Goal: Task Accomplishment & Management: Use online tool/utility

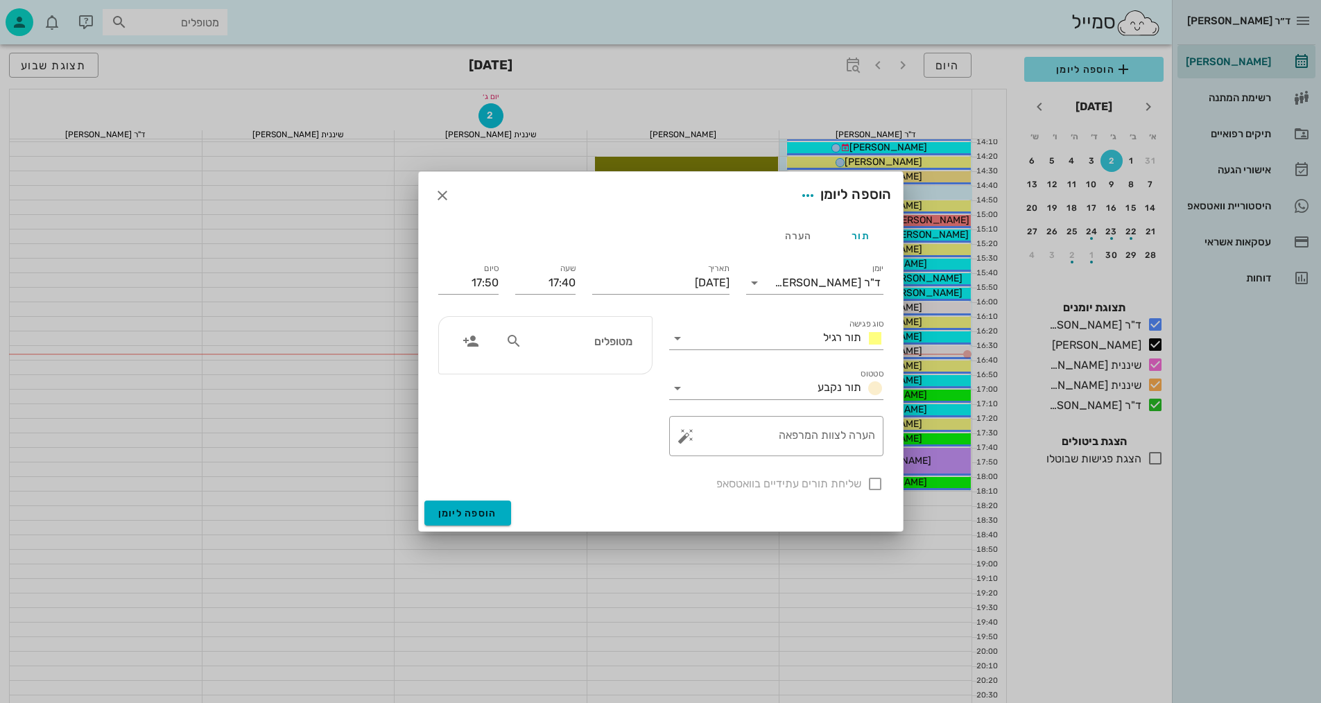
scroll to position [624, 0]
click at [311, 526] on div at bounding box center [660, 351] width 1321 height 703
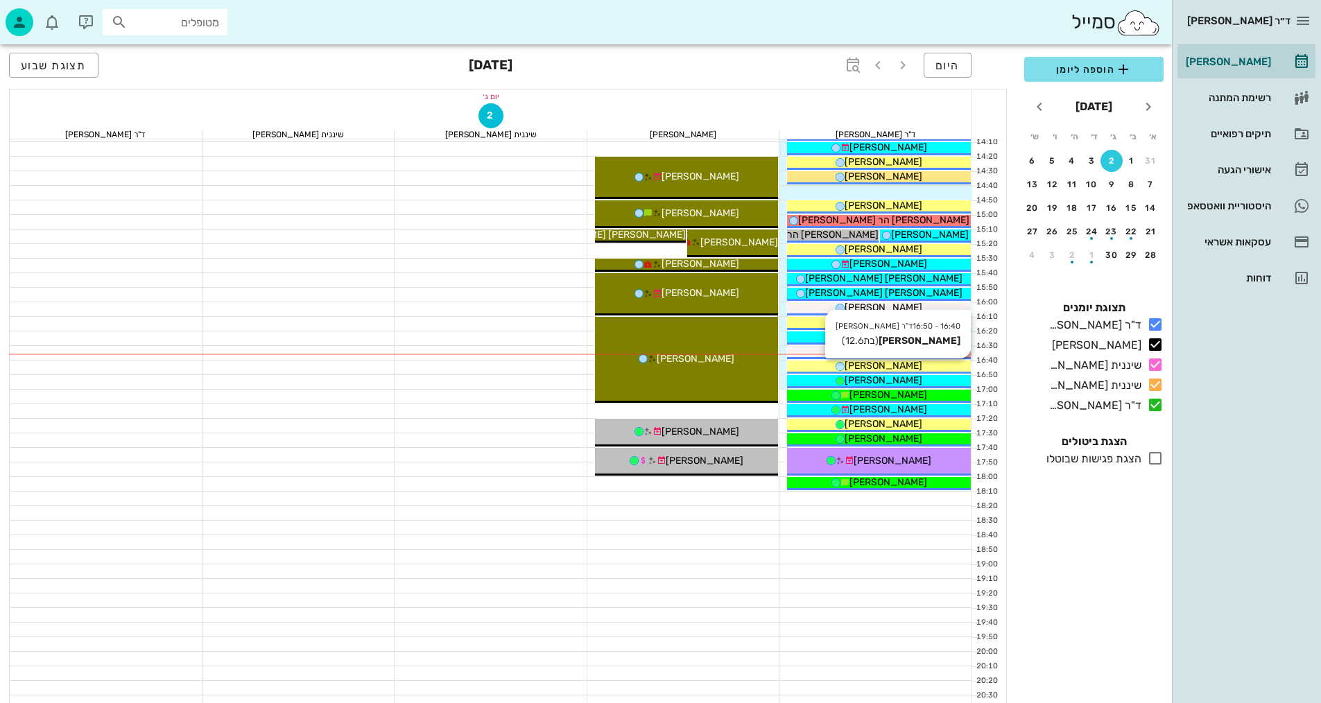
click at [917, 362] on div "[PERSON_NAME]" at bounding box center [879, 365] width 184 height 15
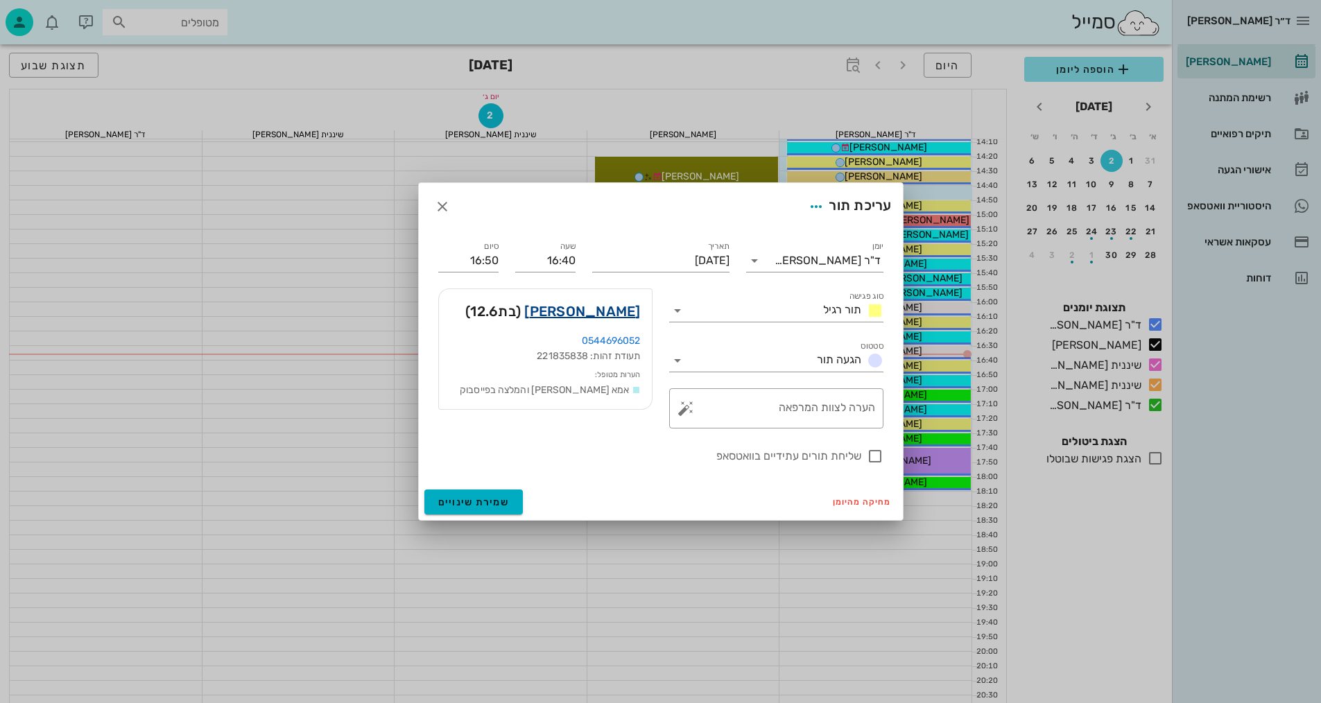
click at [591, 311] on link "[PERSON_NAME]" at bounding box center [582, 311] width 116 height 22
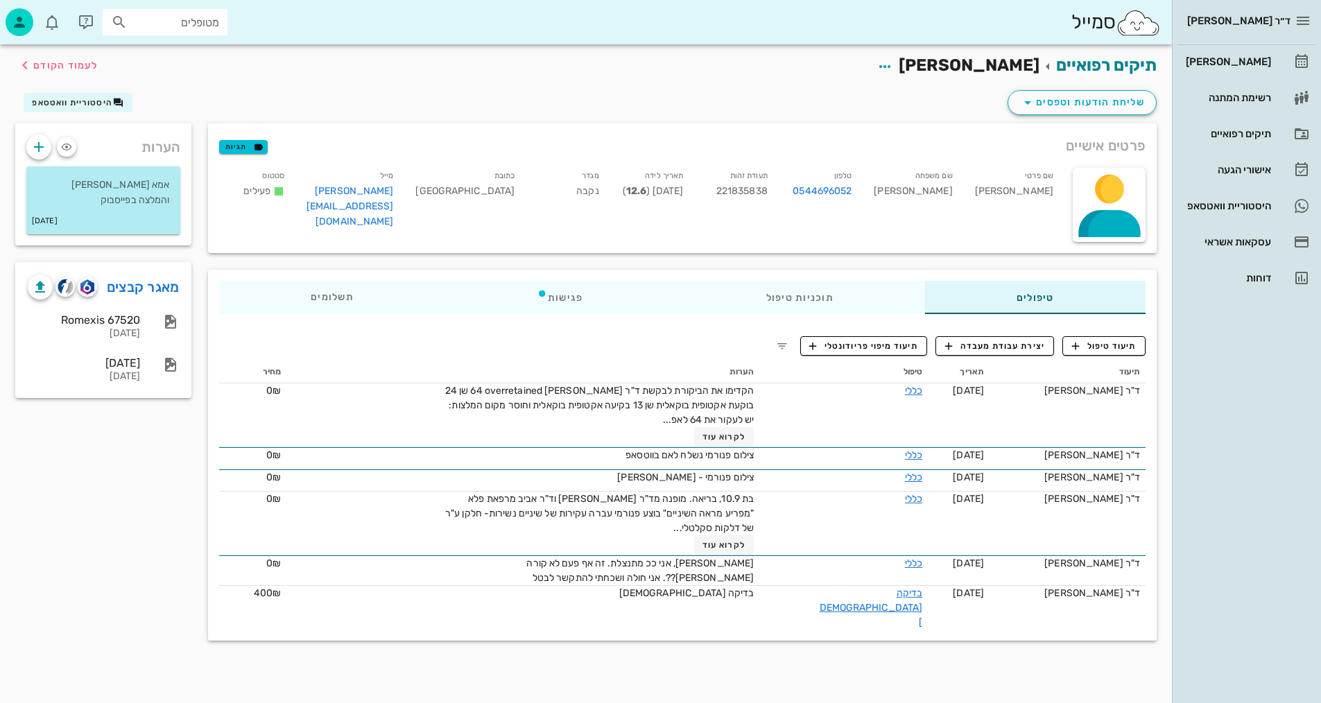
click at [81, 295] on div at bounding box center [64, 287] width 72 height 25
click at [91, 287] on img "button" at bounding box center [86, 286] width 13 height 15
click at [1120, 342] on span "תיעוד טיפול" at bounding box center [1104, 346] width 64 height 12
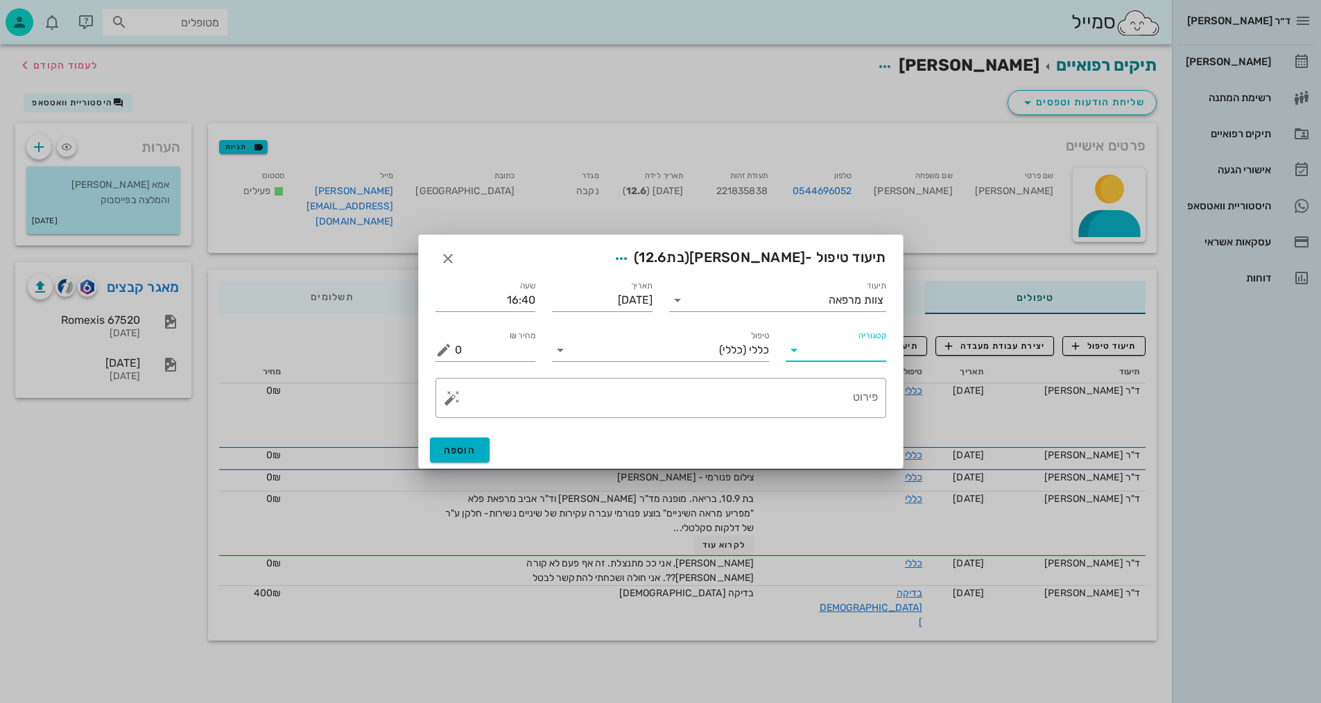
click at [874, 348] on input "קטגוריה" at bounding box center [847, 350] width 78 height 22
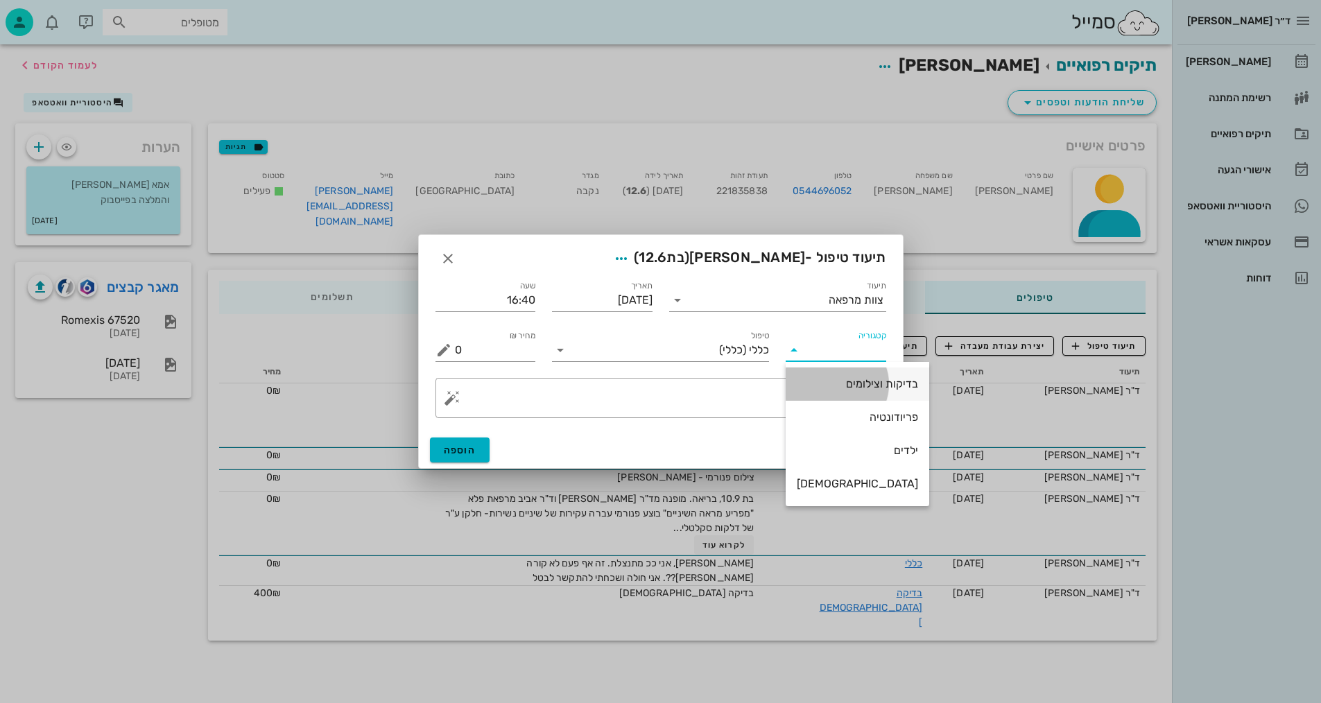
click at [860, 378] on div "בדיקות וצילומים" at bounding box center [857, 383] width 121 height 13
type input "בדיקות וצילומים"
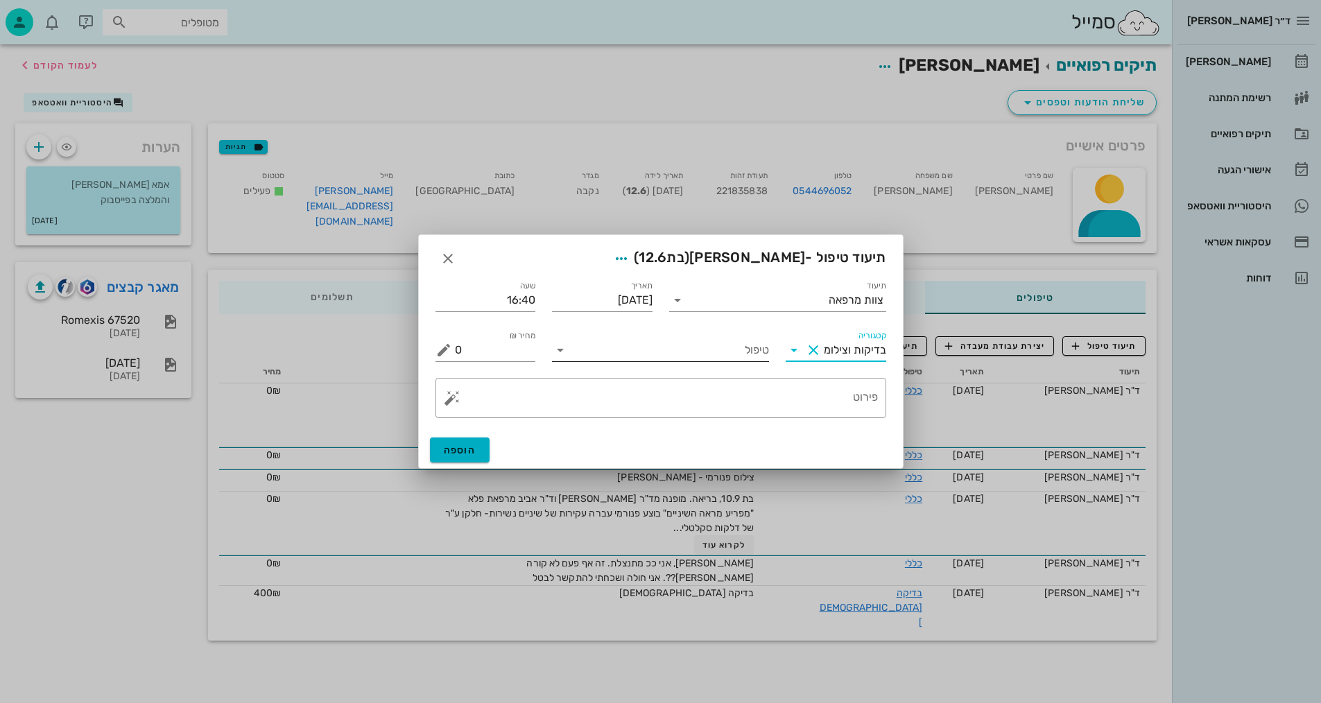
click at [720, 356] on input "טיפול" at bounding box center [670, 350] width 198 height 22
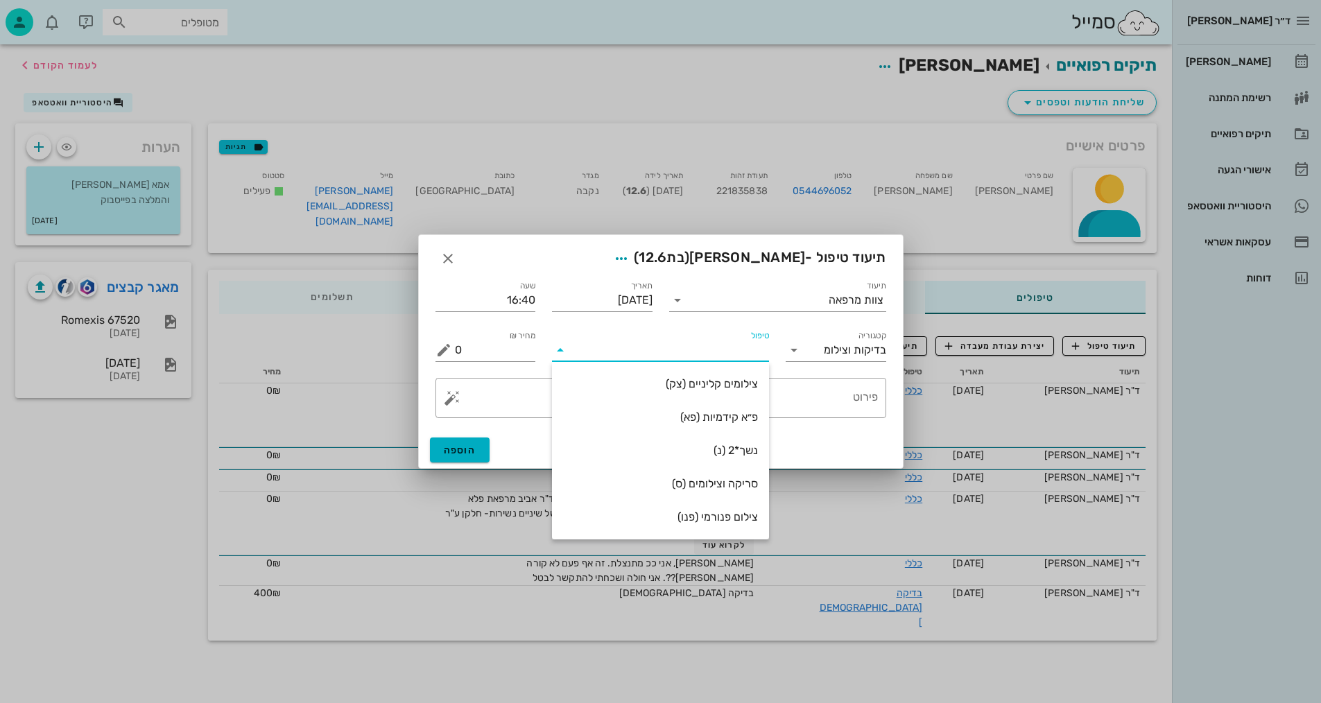
click at [717, 521] on div "צילום פנורמי (פנו)" at bounding box center [660, 516] width 195 height 13
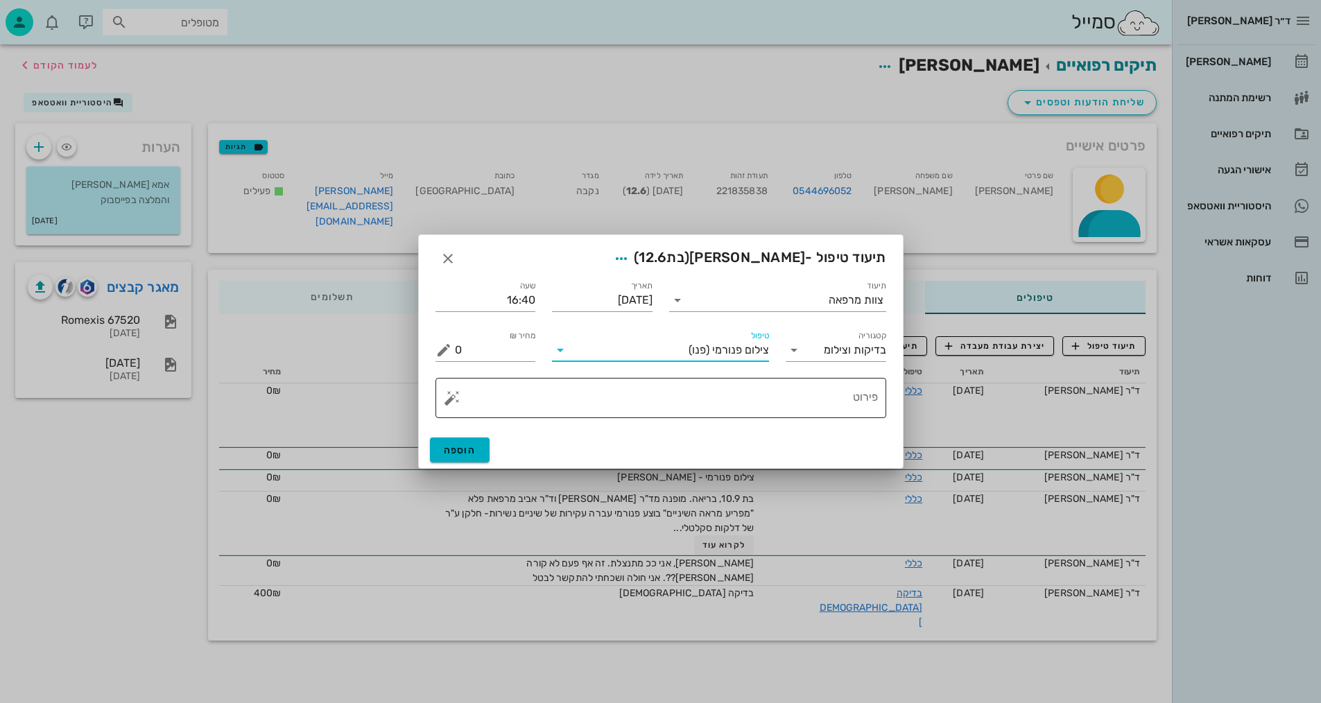
click at [794, 403] on textarea "פירוט" at bounding box center [666, 401] width 423 height 33
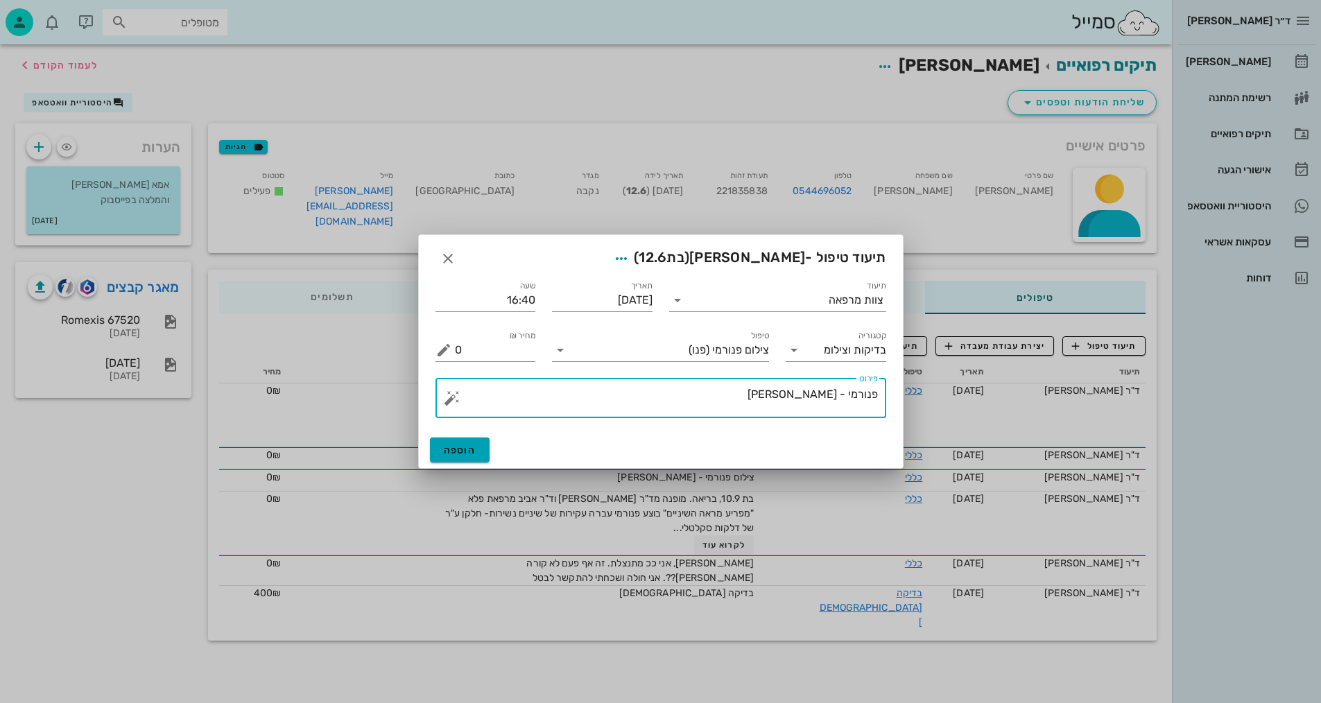
type textarea "פנורמי - [PERSON_NAME]"
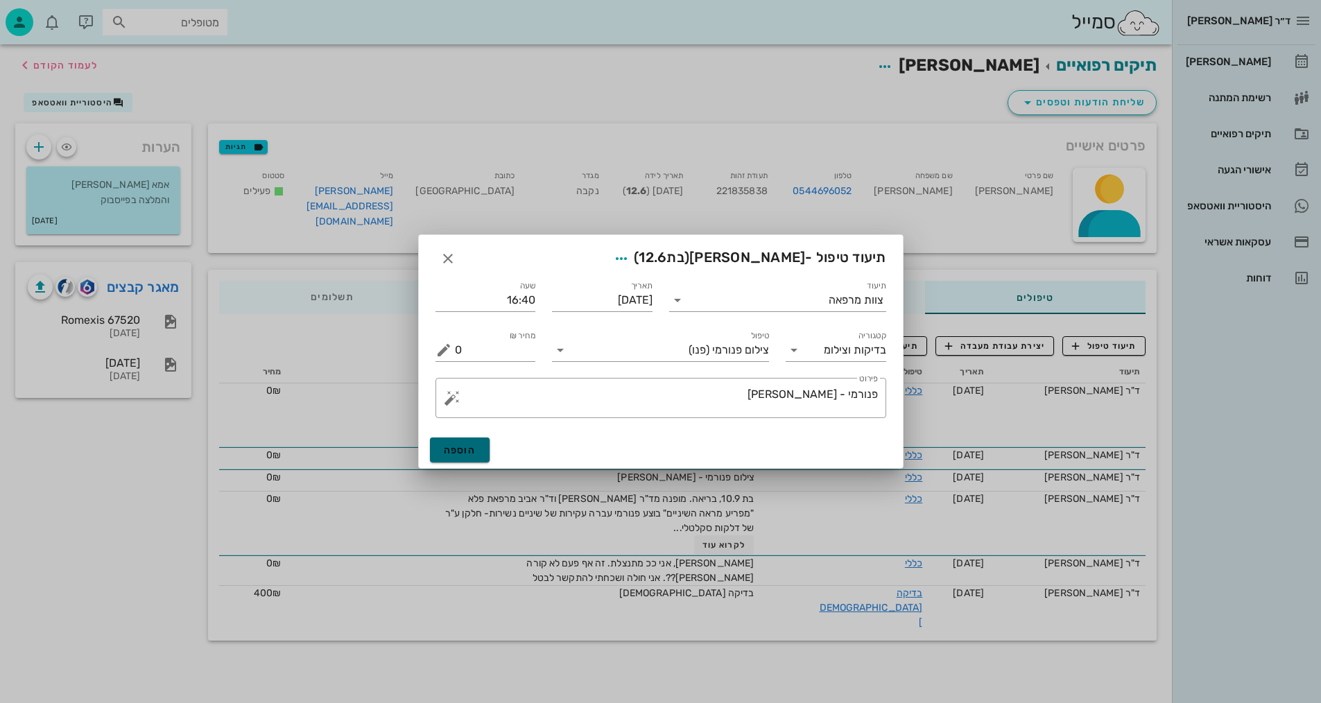
click at [467, 449] on span "הוספה" at bounding box center [460, 450] width 33 height 12
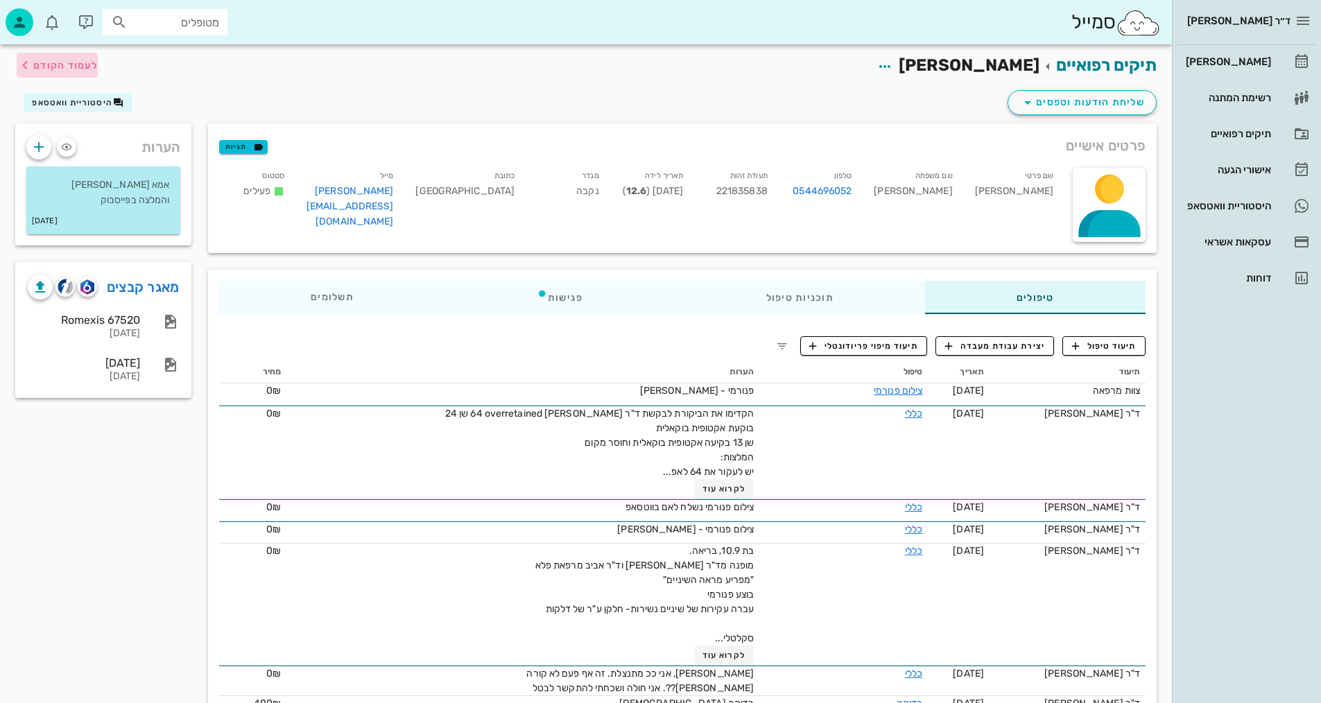
click at [80, 58] on span "לעמוד הקודם" at bounding box center [57, 65] width 81 height 17
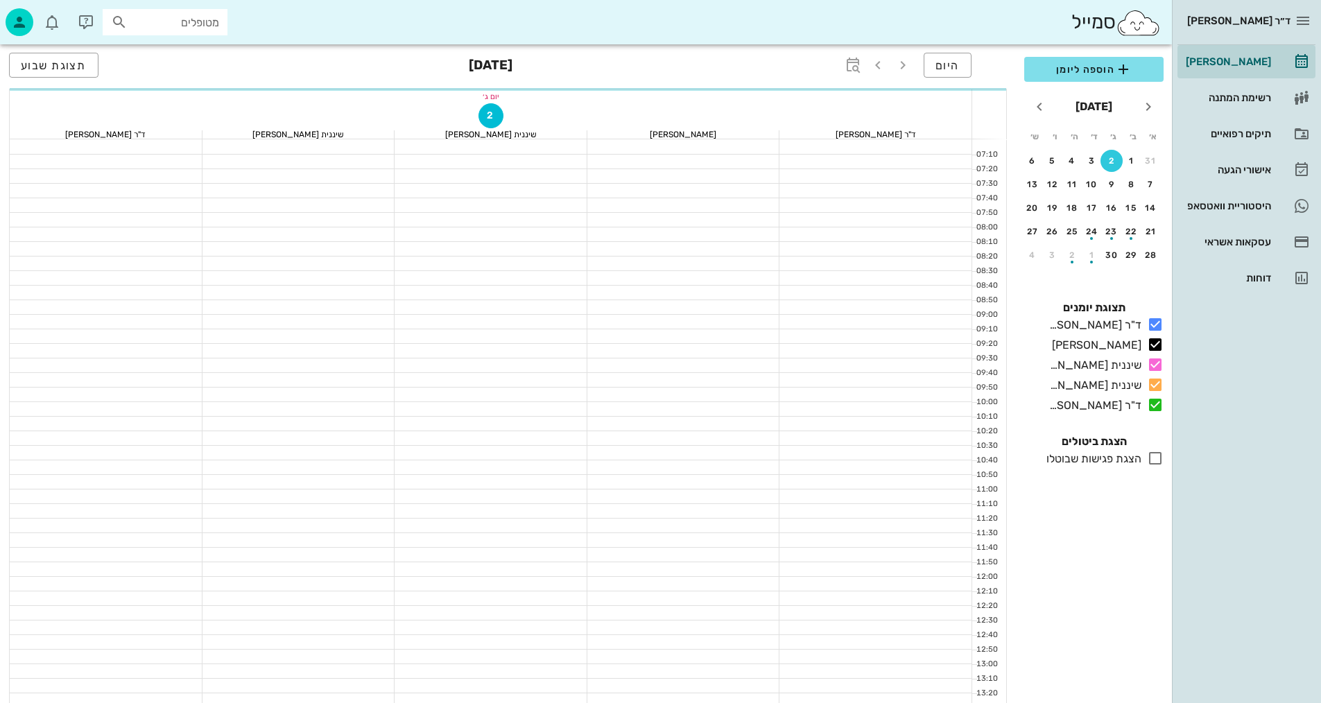
scroll to position [624, 0]
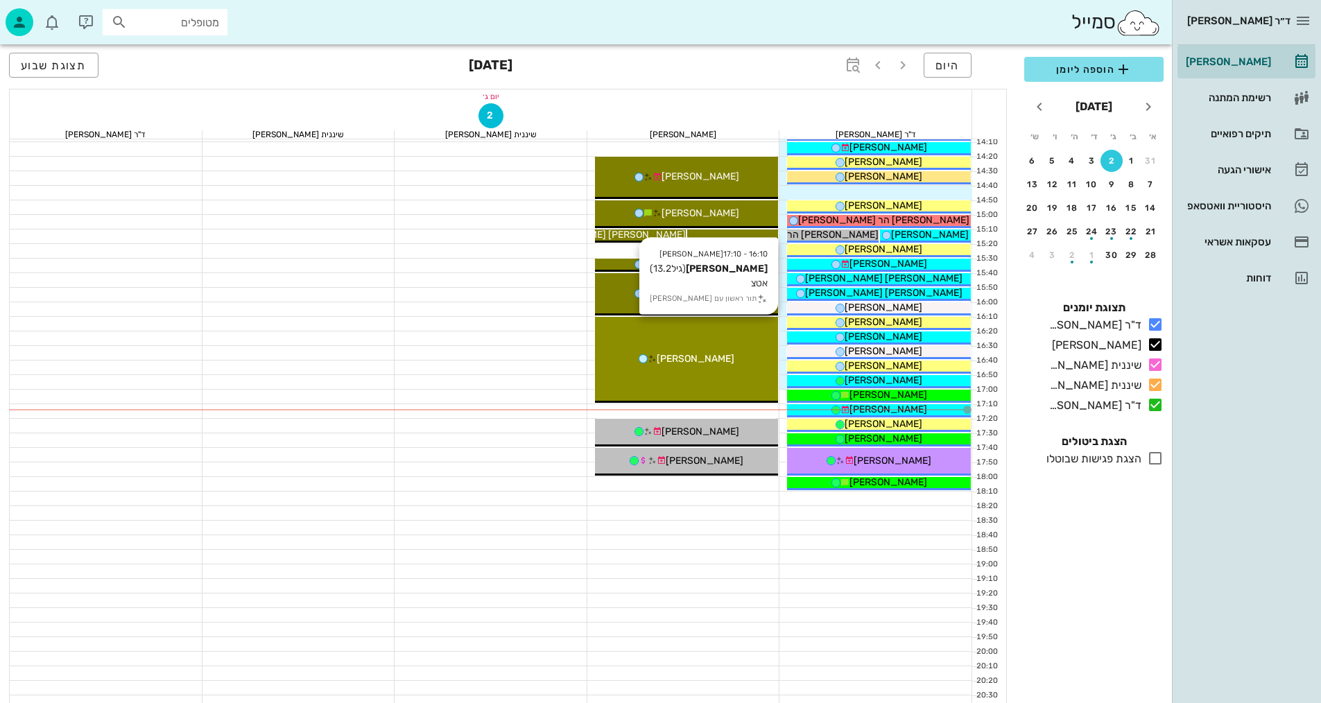
click at [657, 359] on icon at bounding box center [652, 358] width 9 height 9
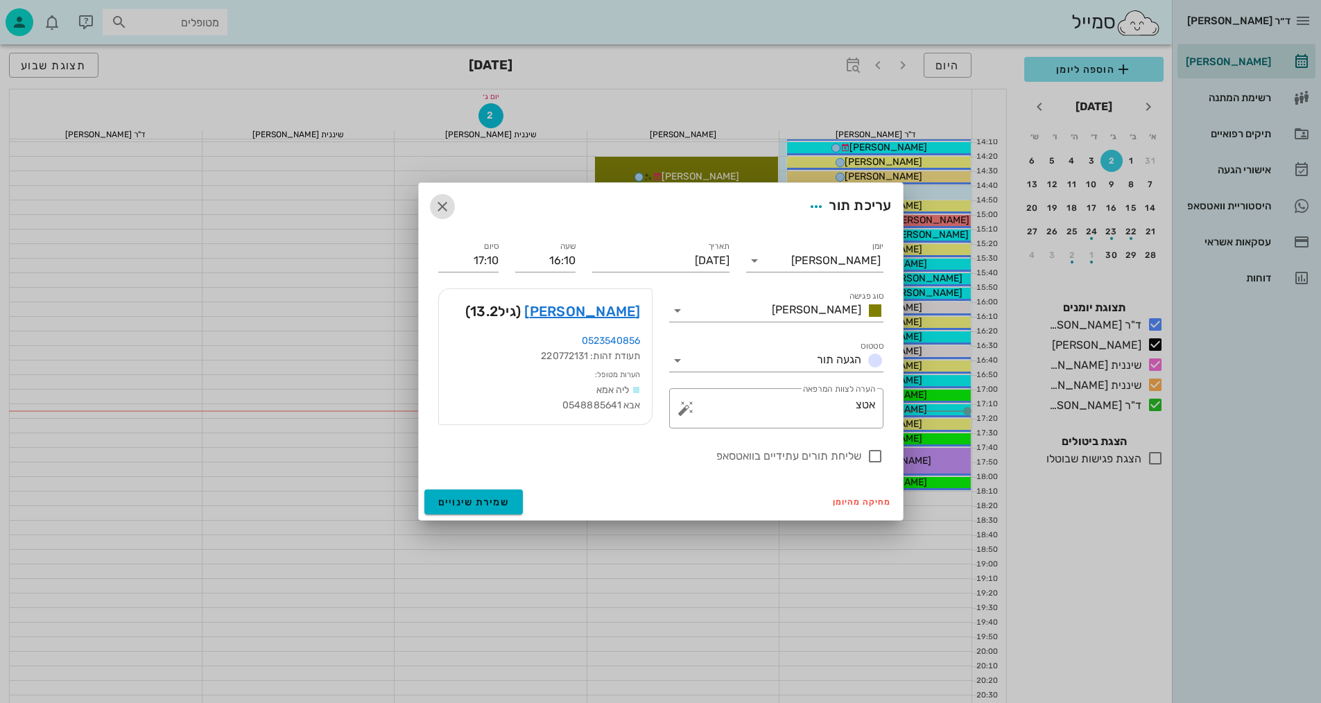
click at [442, 210] on icon "button" at bounding box center [442, 206] width 17 height 17
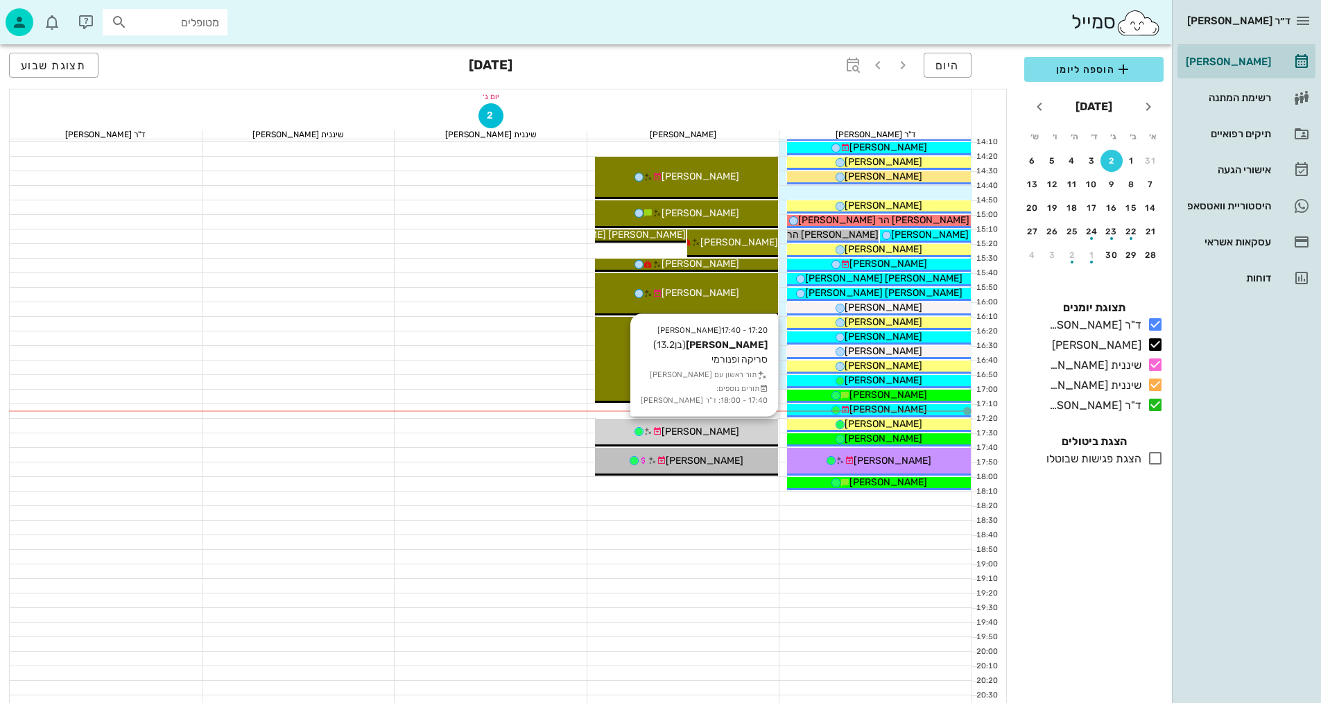
click at [703, 435] on span "[PERSON_NAME]" at bounding box center [700, 432] width 78 height 12
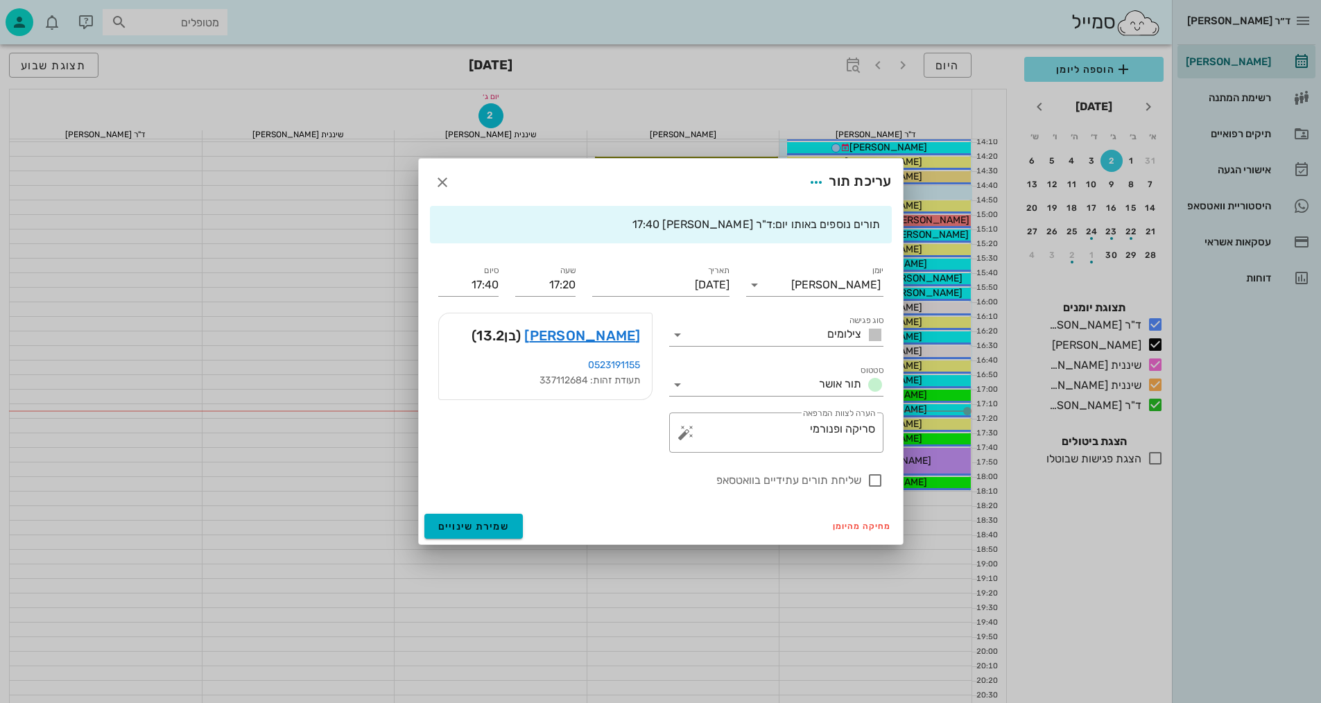
click at [703, 435] on div at bounding box center [660, 351] width 1321 height 703
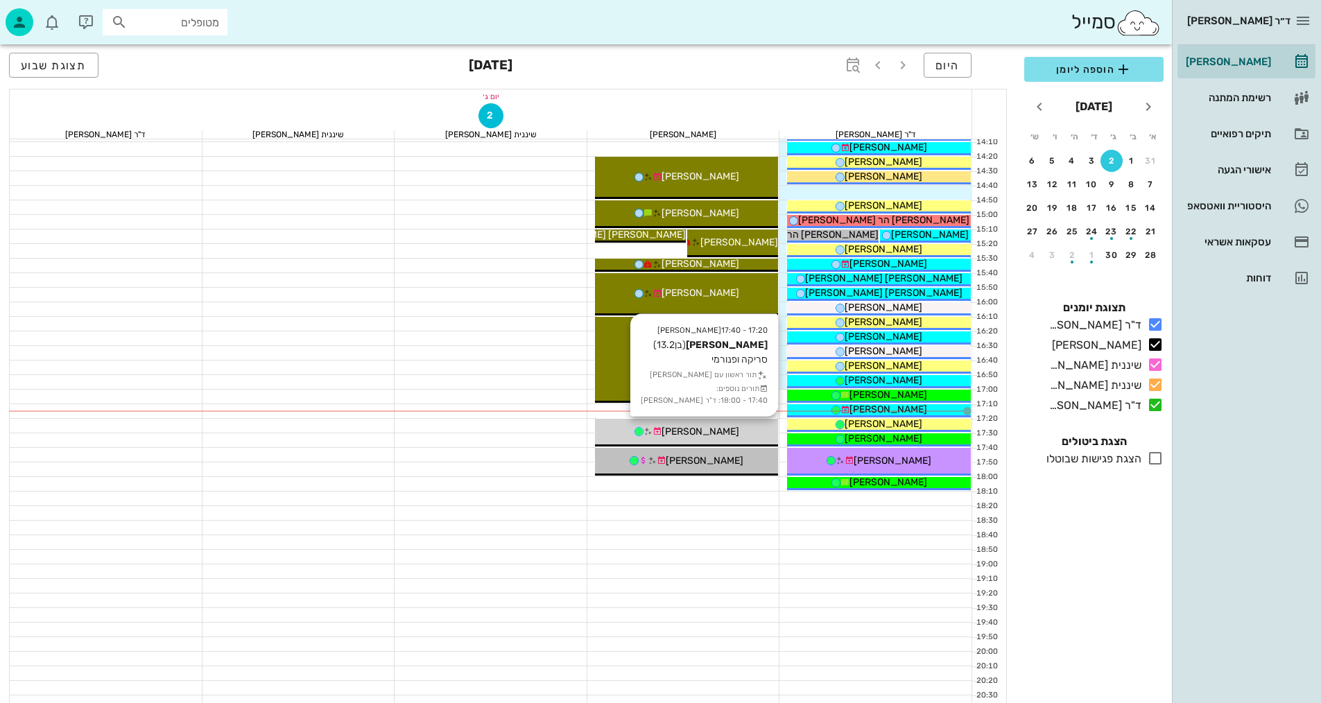
click at [703, 435] on span "[PERSON_NAME]" at bounding box center [700, 432] width 78 height 12
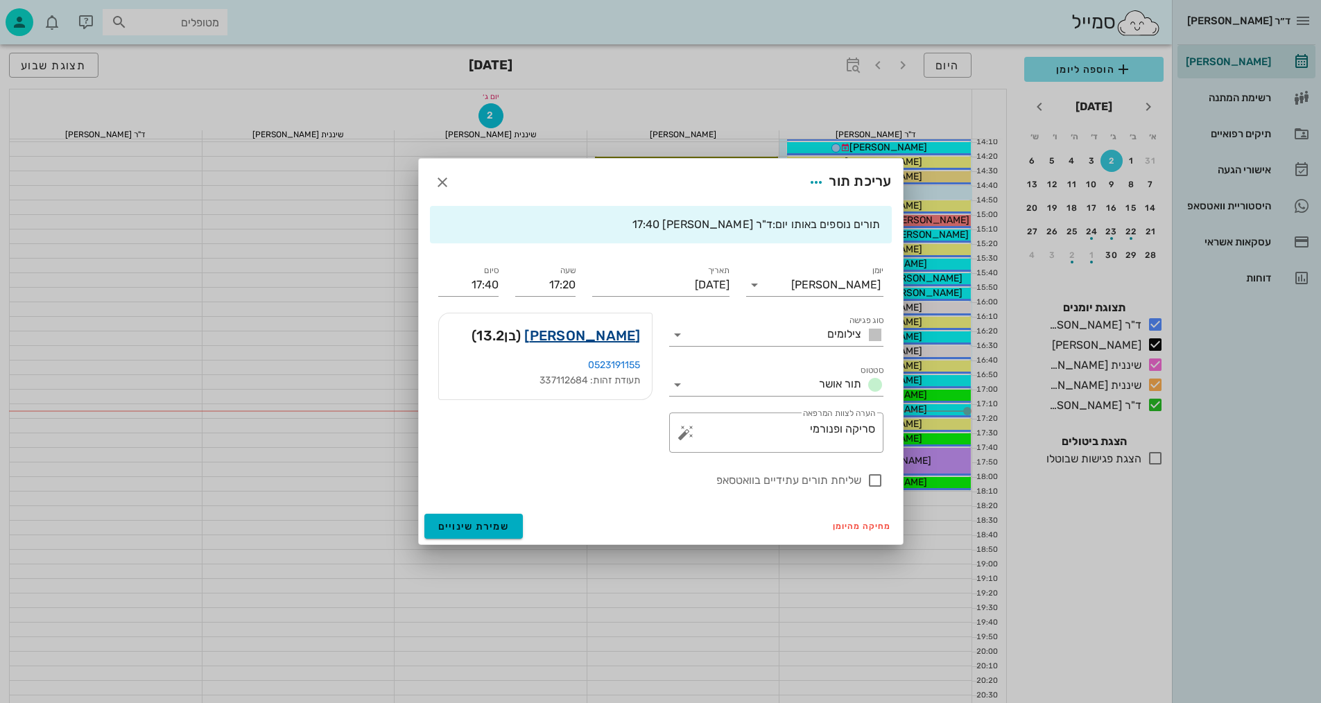
click at [634, 327] on link "[PERSON_NAME]" at bounding box center [582, 335] width 116 height 22
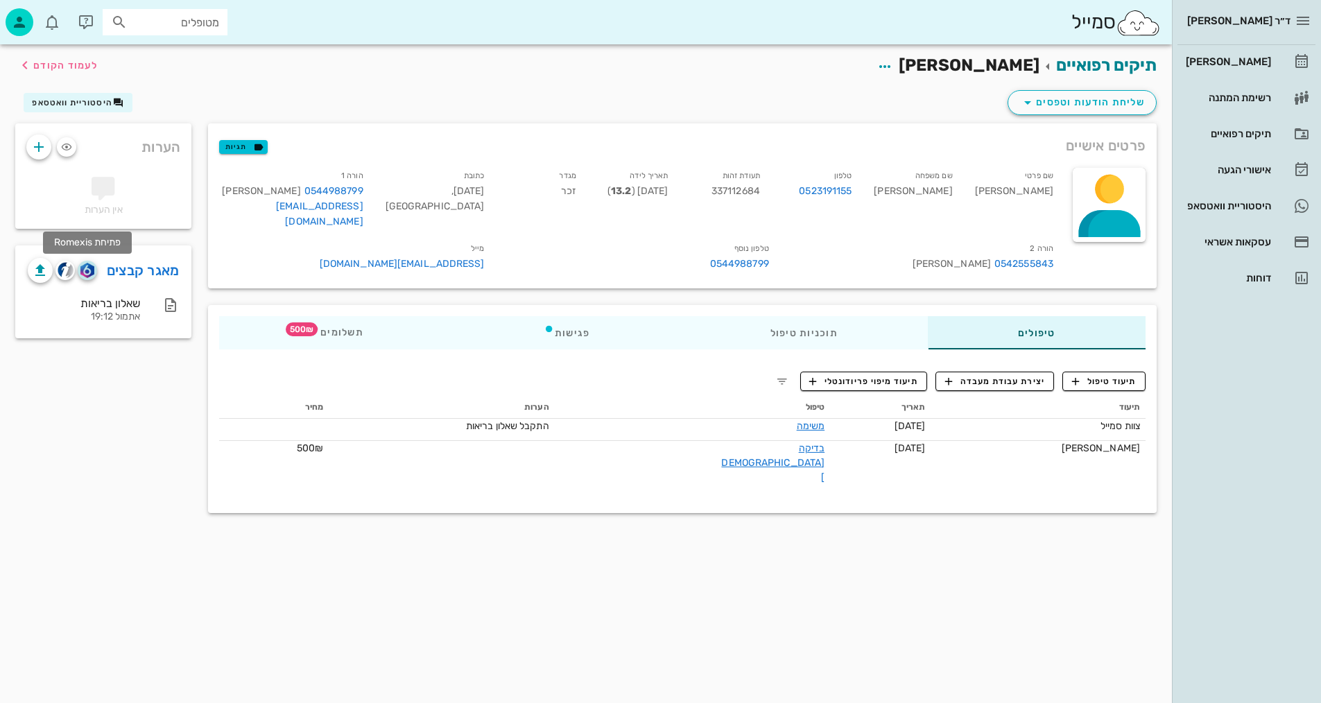
click at [87, 271] on img "button" at bounding box center [86, 270] width 13 height 15
drag, startPoint x: 1117, startPoint y: 364, endPoint x: 1104, endPoint y: 391, distance: 29.8
click at [1117, 375] on span "תיעוד טיפול" at bounding box center [1104, 381] width 64 height 12
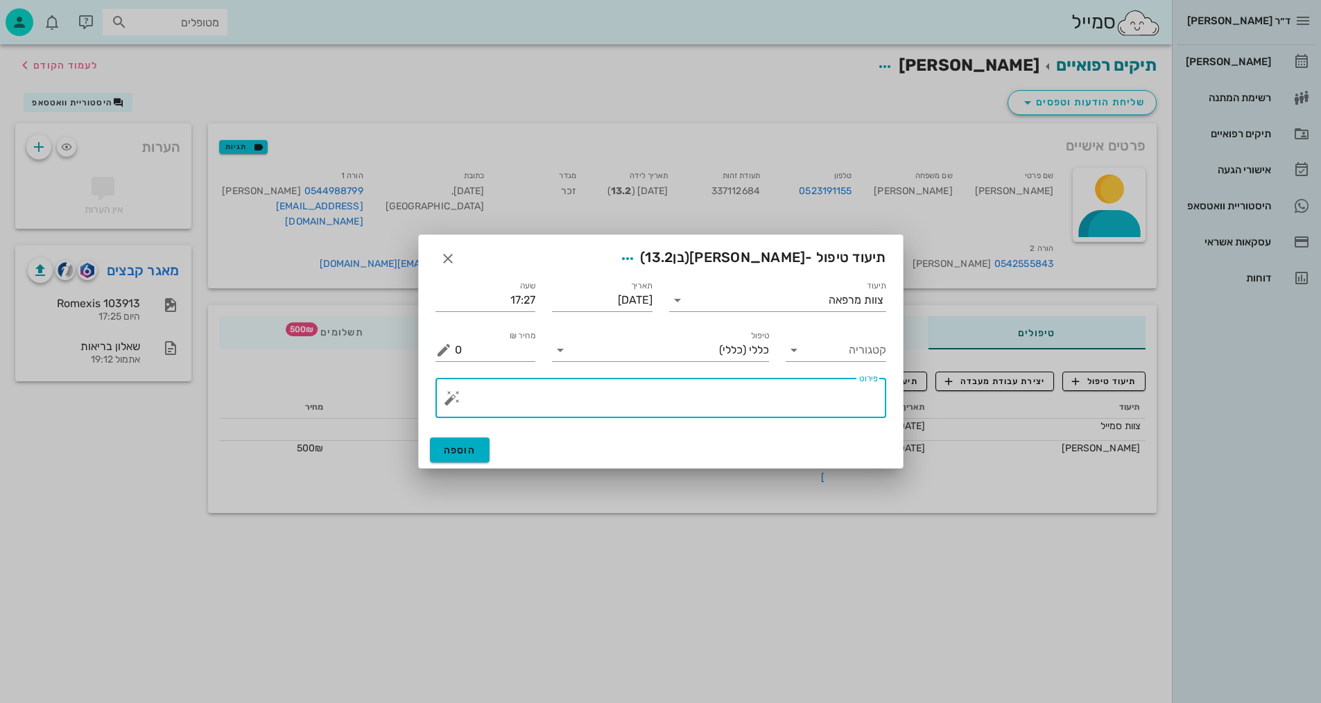
click at [812, 397] on textarea "פירוט" at bounding box center [666, 401] width 423 height 33
type textarea "צ"
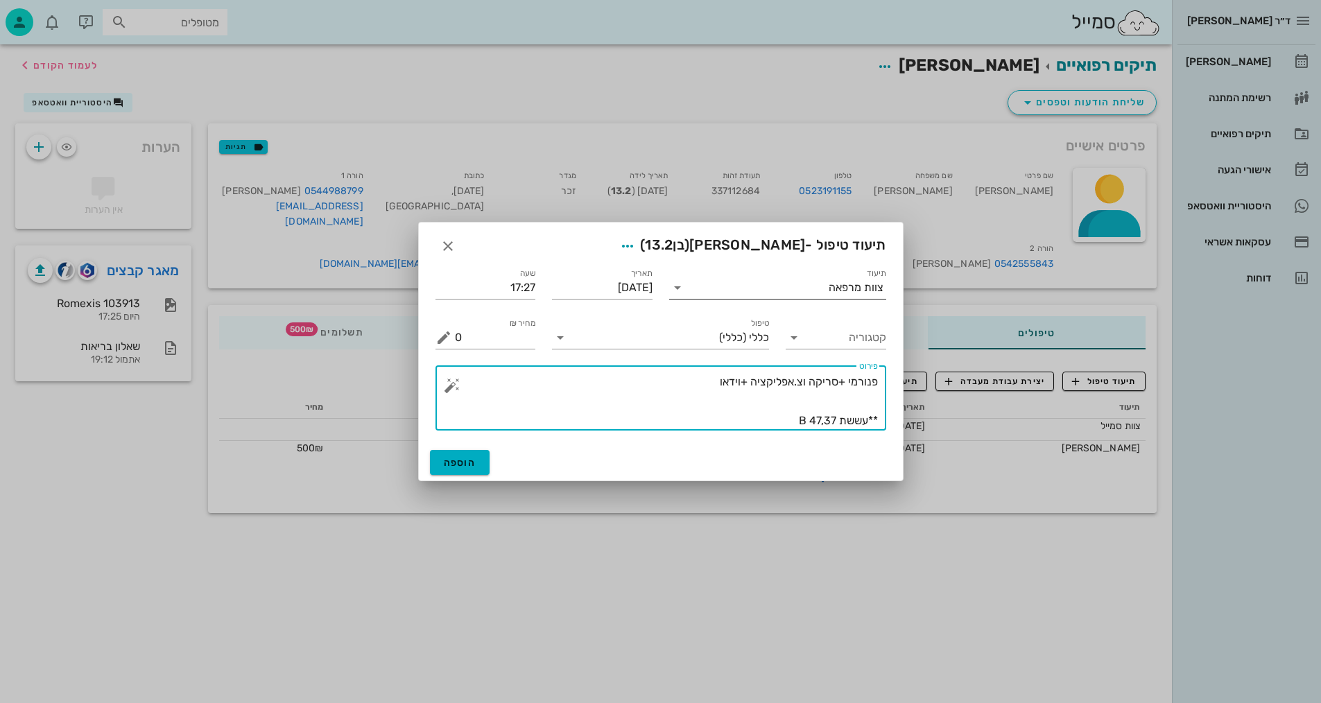
type textarea "פנורמי +סריקה וצ.אפליקציה +וידאו **עששת B 47,37"
click at [815, 290] on input "תיעוד" at bounding box center [758, 288] width 140 height 22
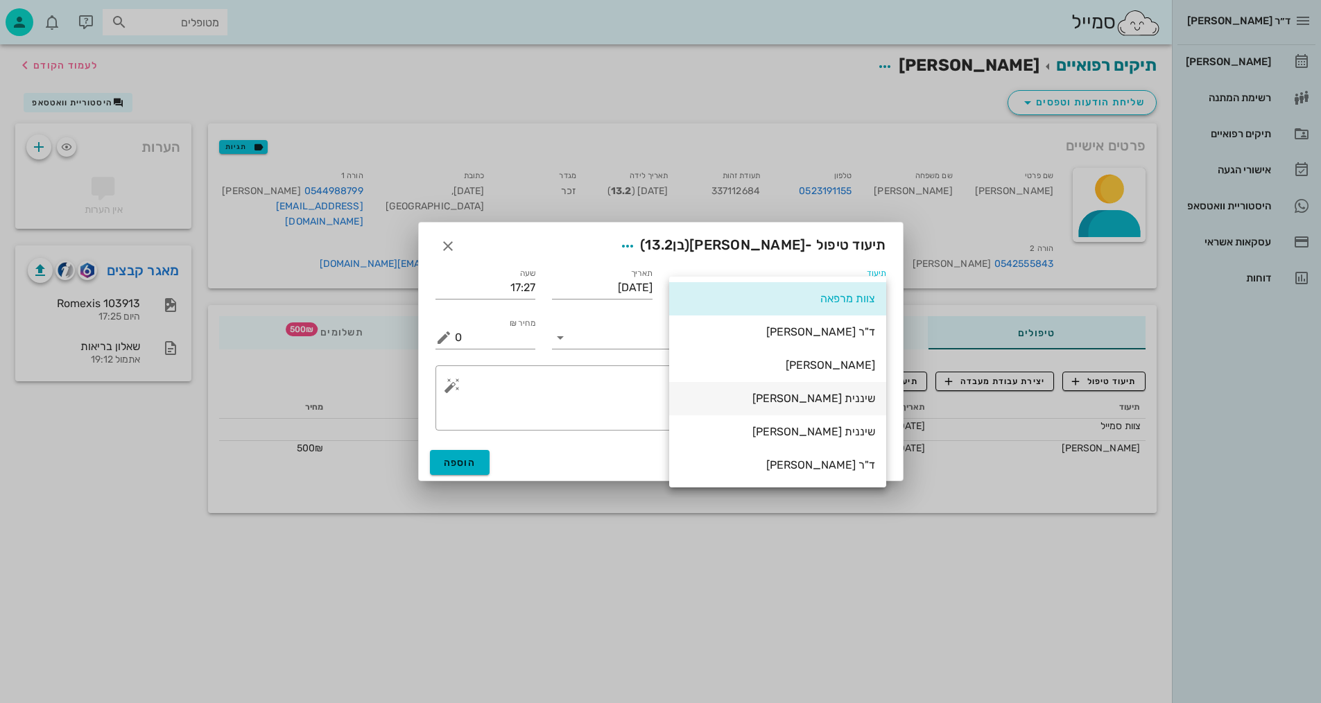
click at [855, 399] on div "שיננית [PERSON_NAME]" at bounding box center [777, 398] width 195 height 13
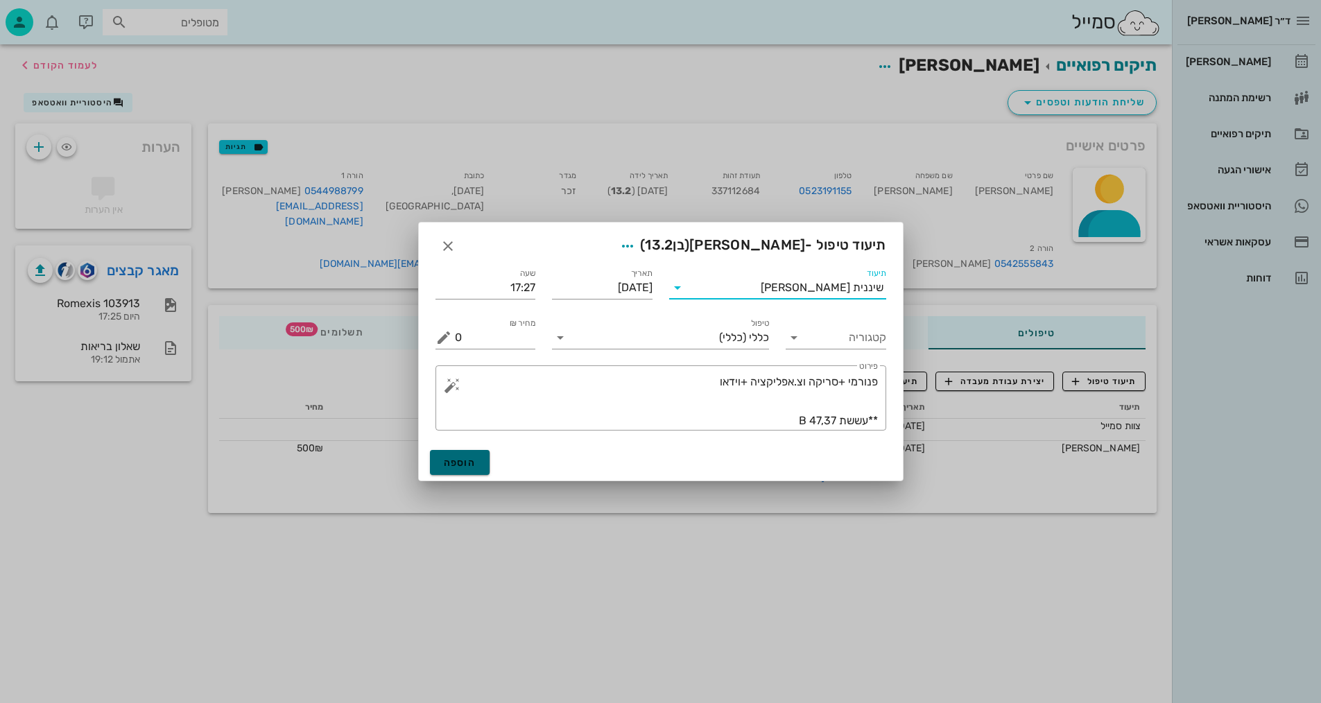
click at [466, 462] on span "הוספה" at bounding box center [460, 463] width 33 height 12
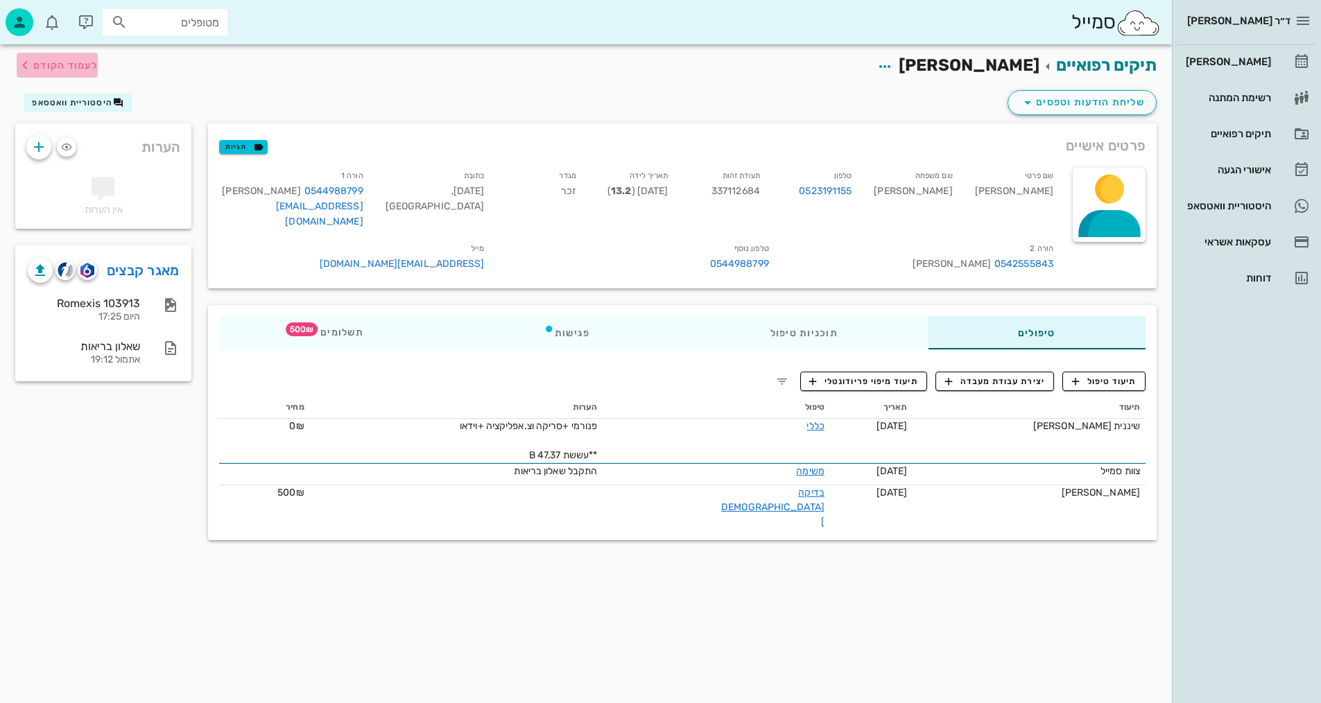
click at [67, 54] on button "לעמוד הקודם" at bounding box center [57, 65] width 81 height 25
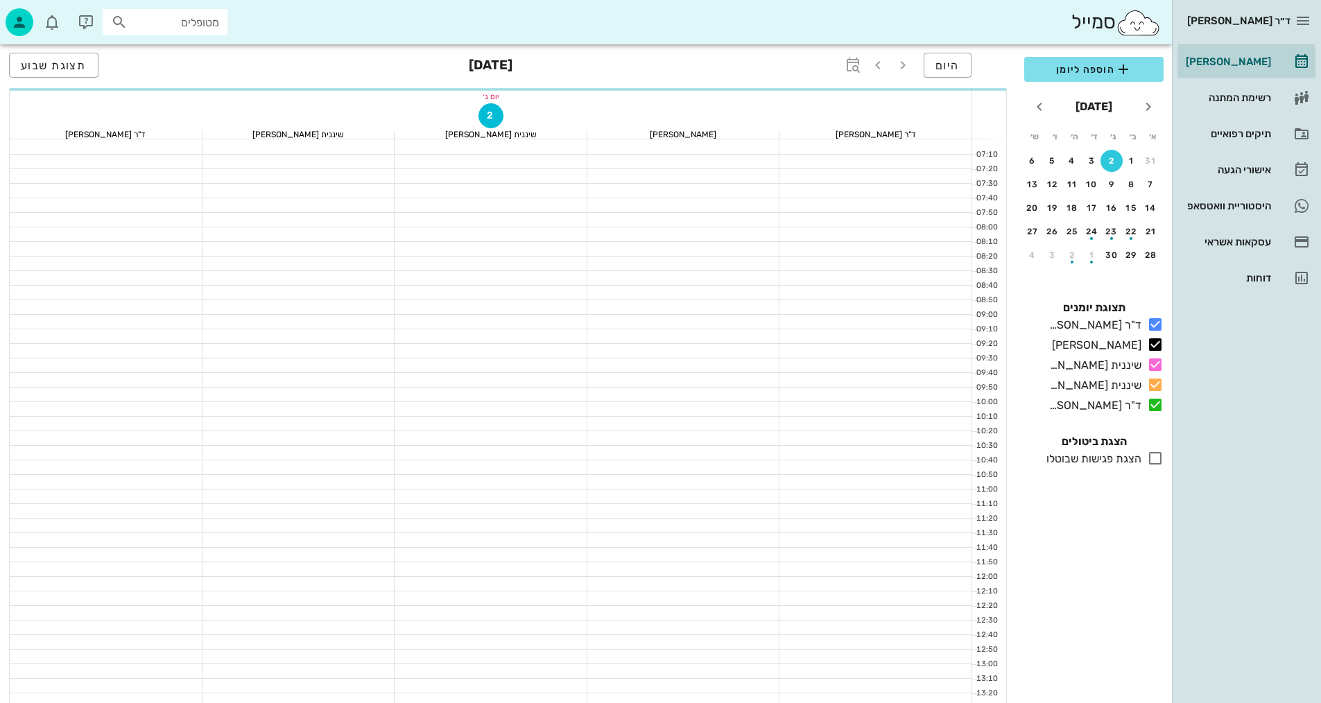
scroll to position [624, 0]
